Goal: Task Accomplishment & Management: Use online tool/utility

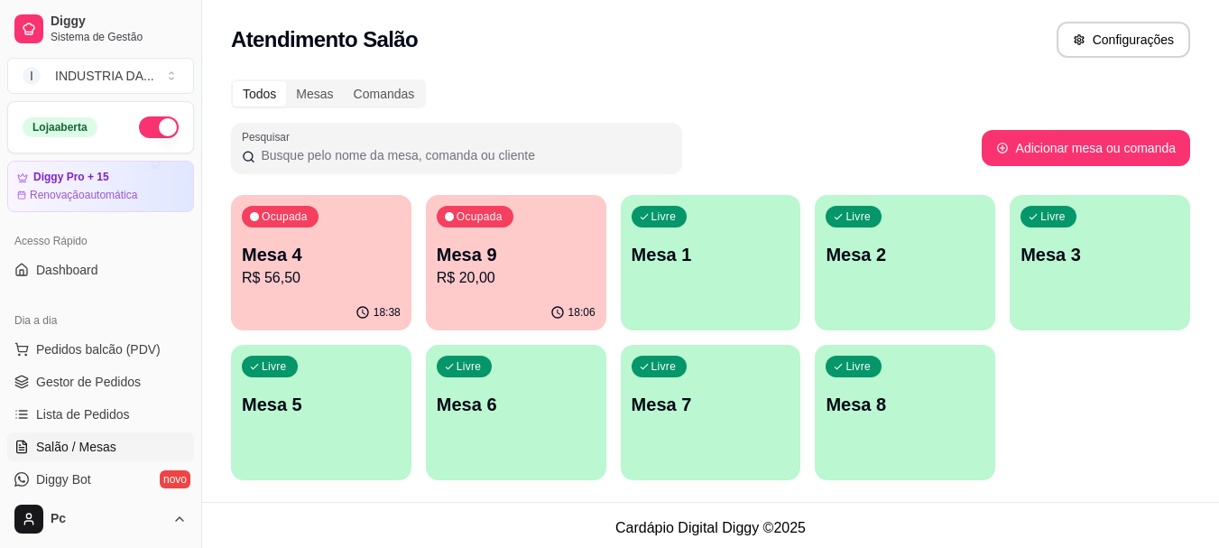
click at [378, 224] on div "Ocupada Mesa 4 R$ 56,50" at bounding box center [321, 245] width 180 height 100
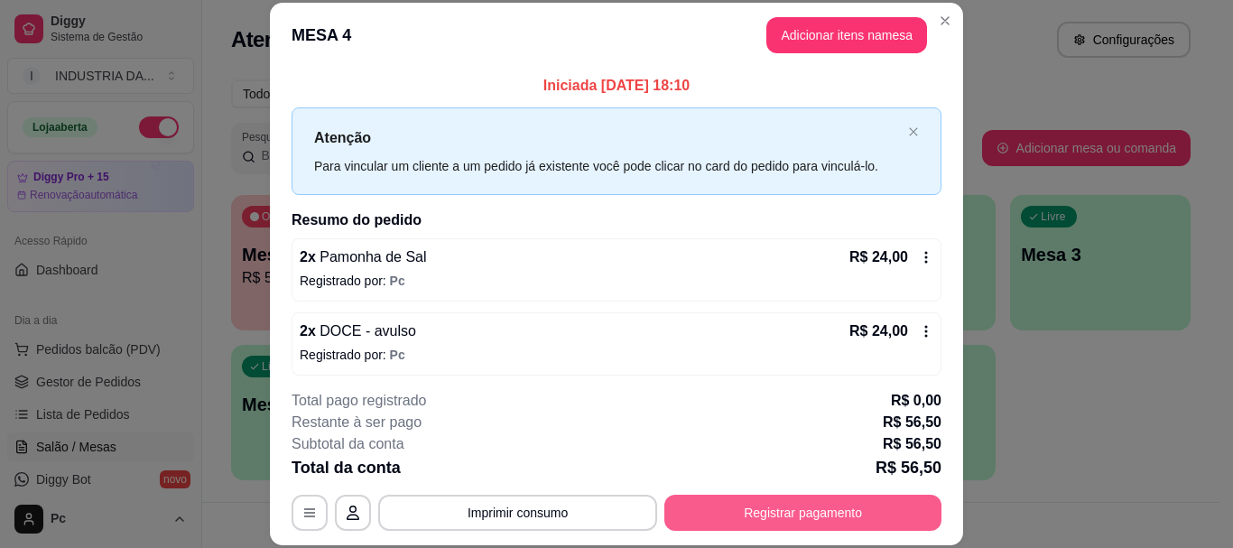
click at [833, 518] on button "Registrar pagamento" at bounding box center [802, 512] width 277 height 36
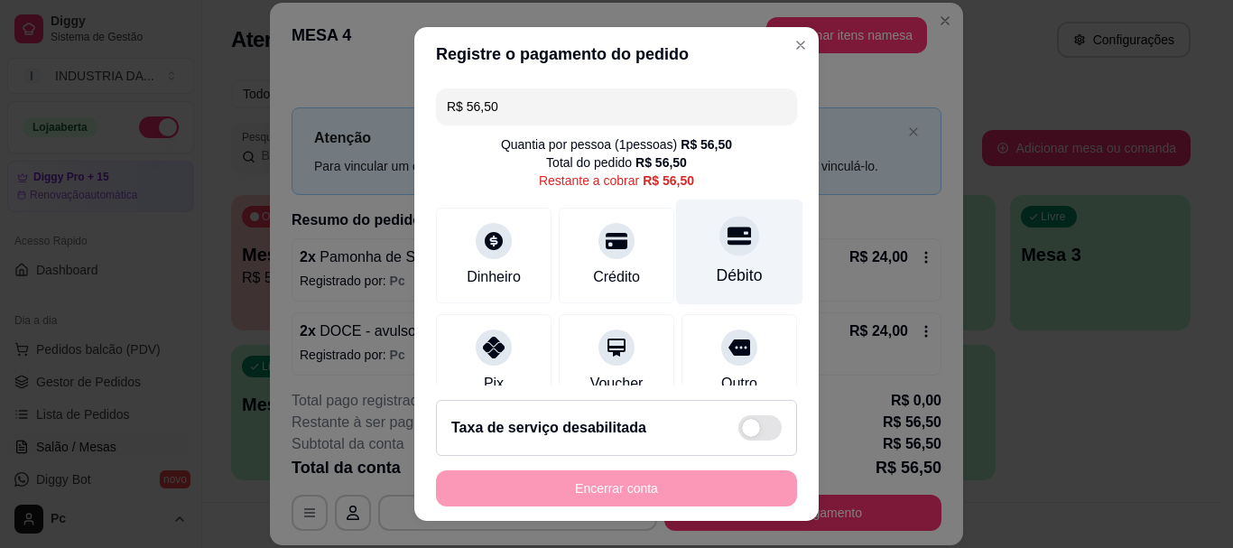
click at [688, 254] on div "Débito" at bounding box center [739, 252] width 127 height 106
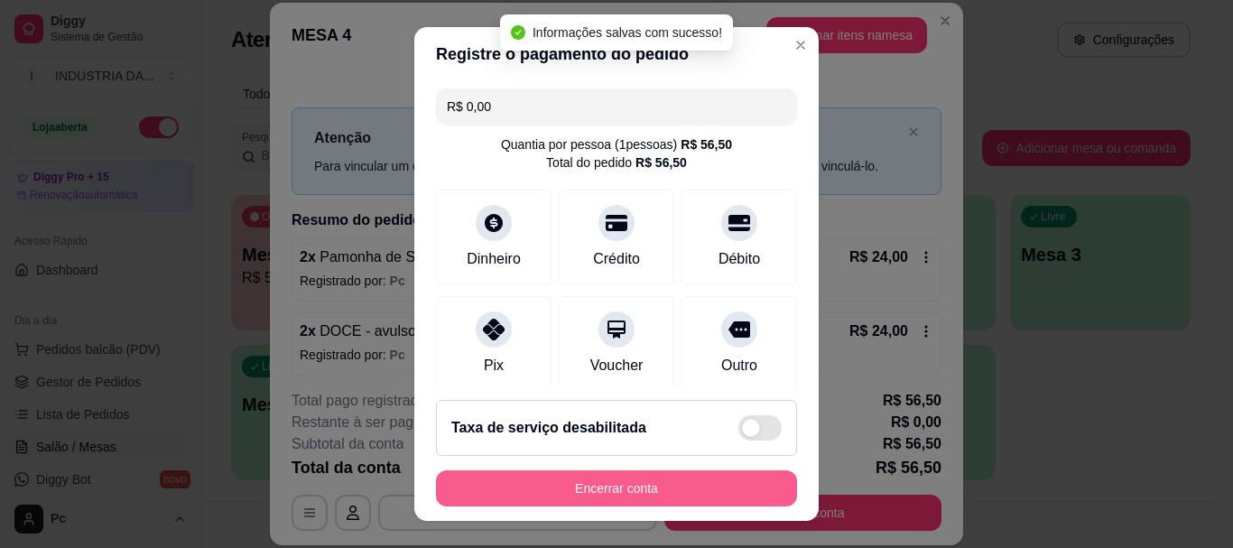
type input "R$ 0,00"
click at [660, 490] on button "Encerrar conta" at bounding box center [616, 487] width 350 height 35
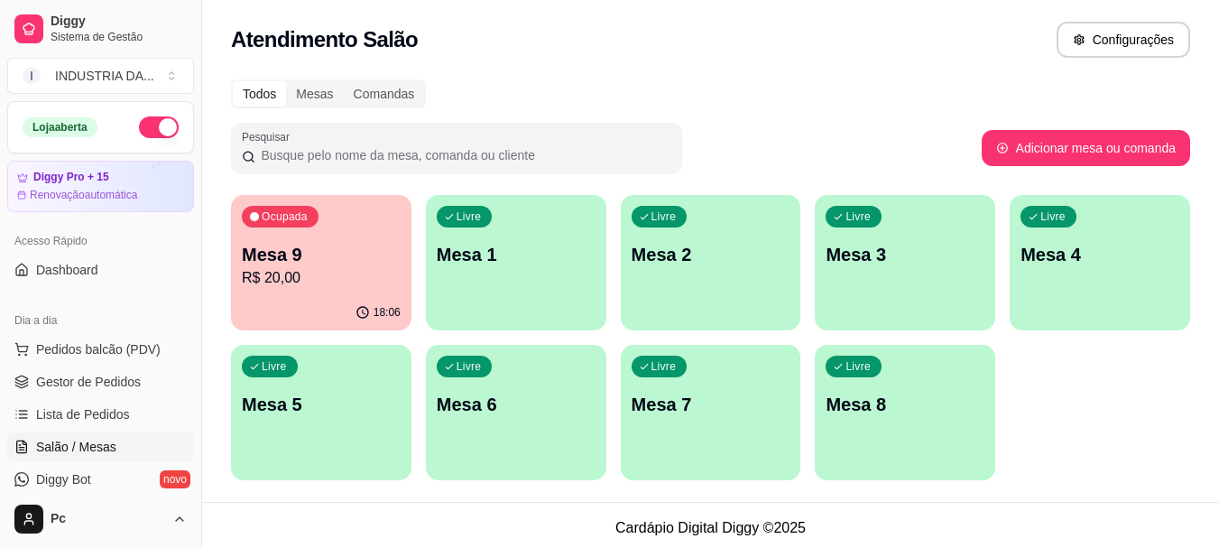
click at [372, 244] on p "Mesa 9" at bounding box center [321, 254] width 159 height 25
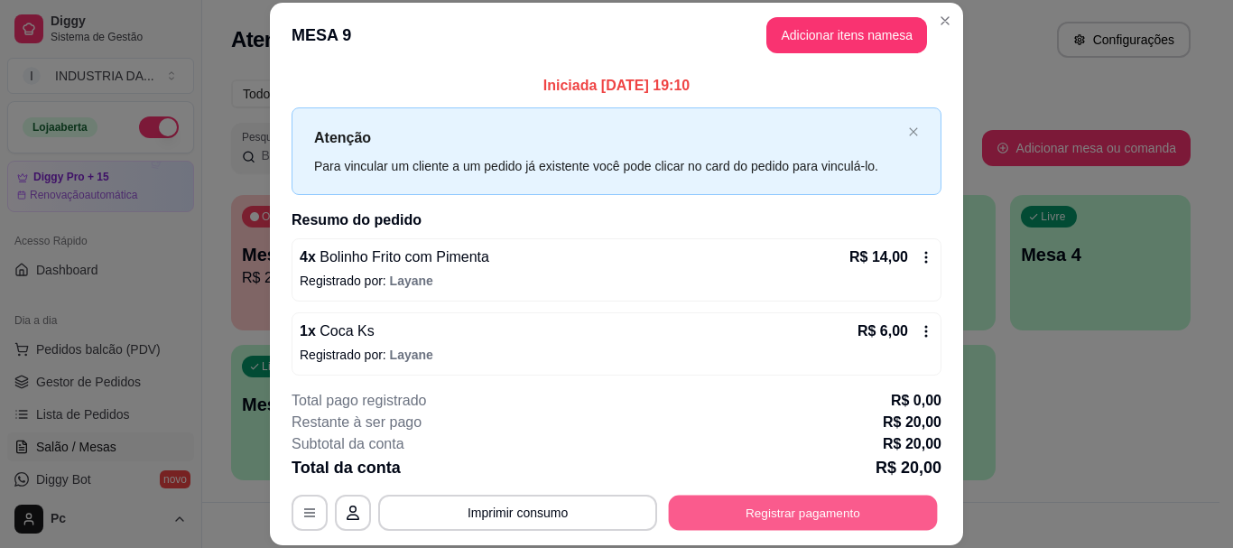
click at [675, 504] on button "Registrar pagamento" at bounding box center [803, 512] width 269 height 35
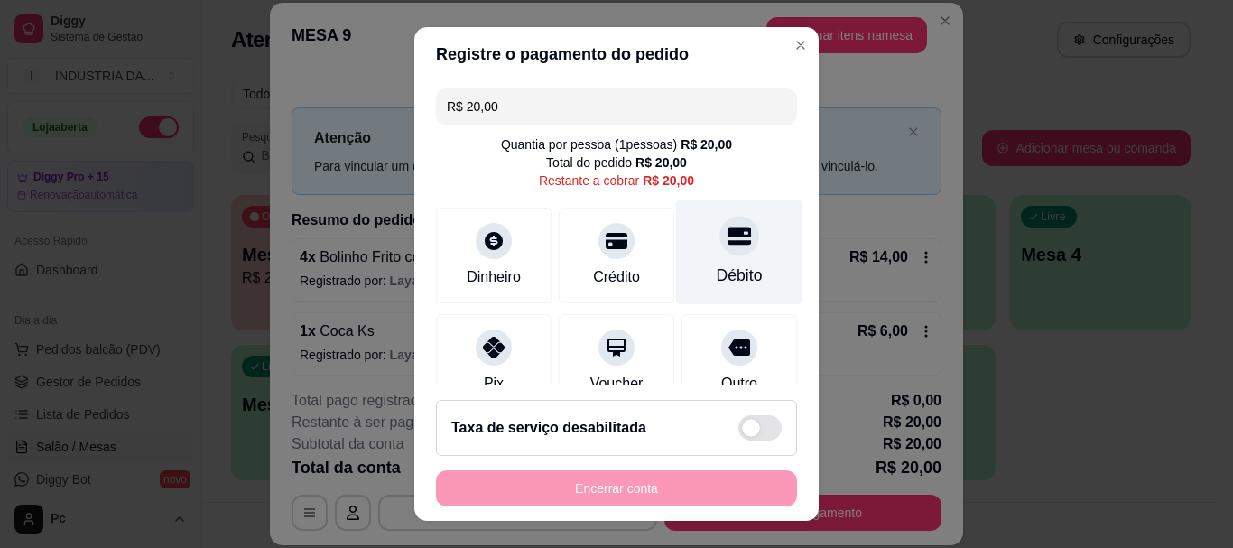
click at [728, 253] on div "Débito" at bounding box center [739, 252] width 127 height 106
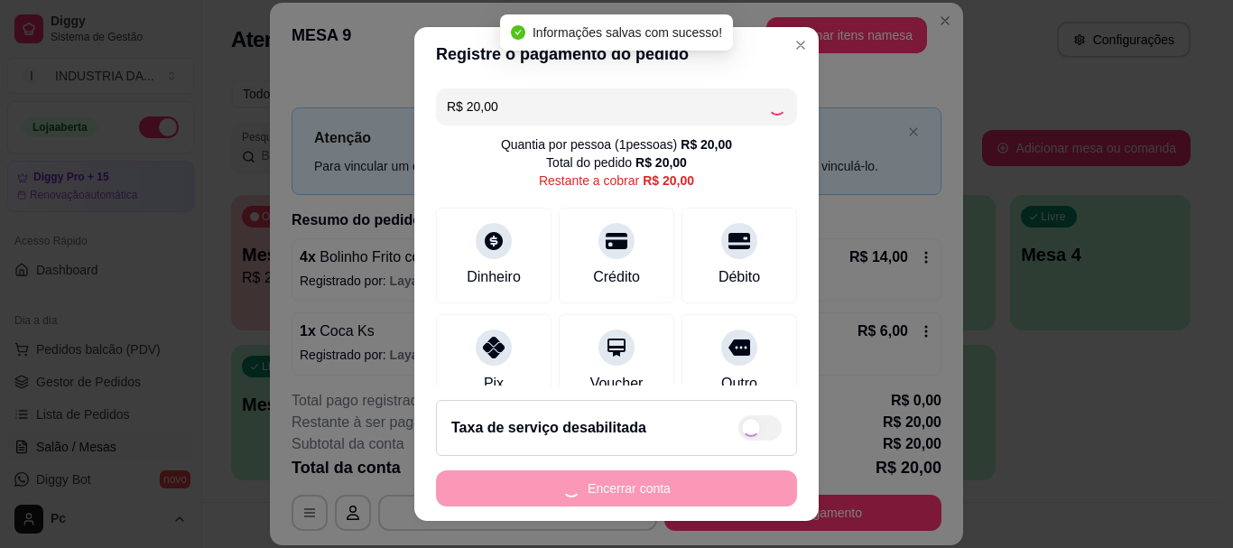
type input "R$ 0,00"
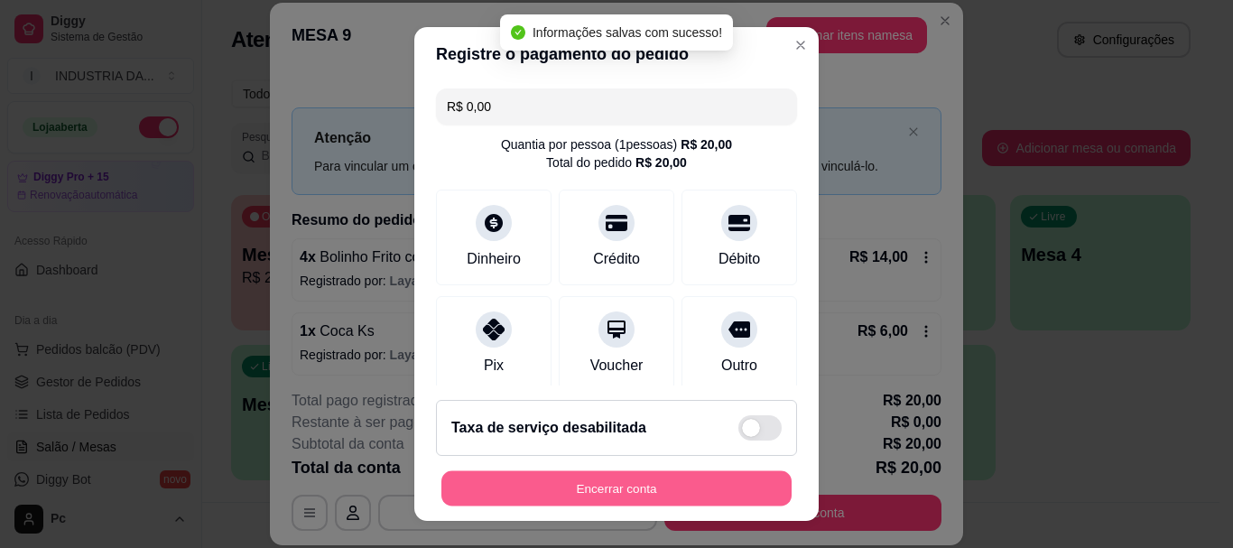
click at [670, 493] on button "Encerrar conta" at bounding box center [616, 487] width 350 height 35
